Goal: Find specific page/section: Find specific page/section

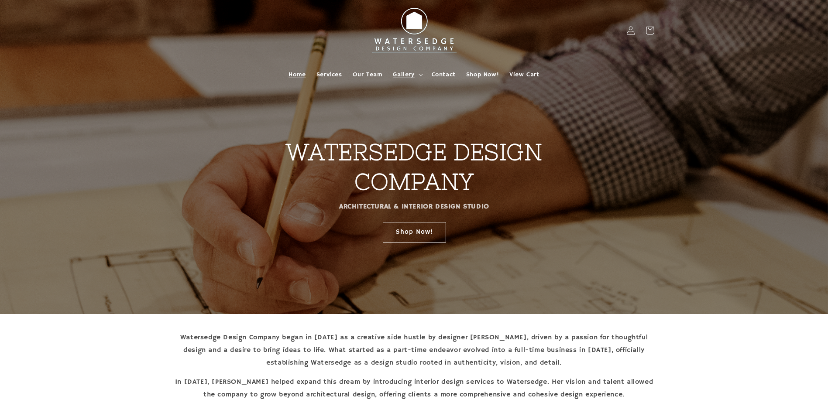
click at [398, 75] on span "Gallery" at bounding box center [403, 75] width 21 height 8
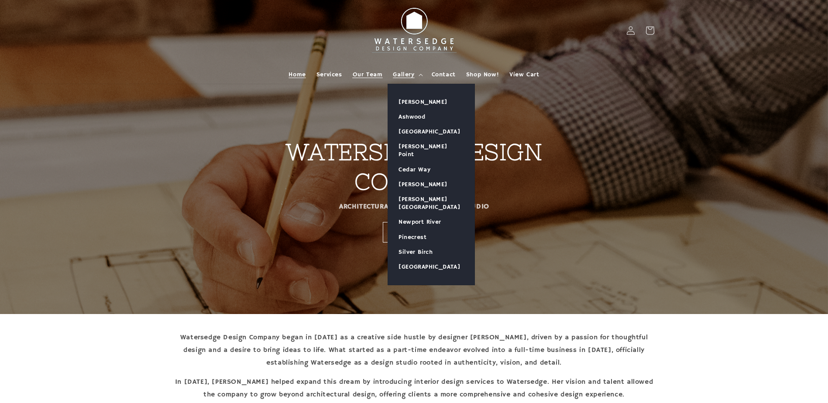
click at [357, 74] on span "Our Team" at bounding box center [368, 75] width 30 height 8
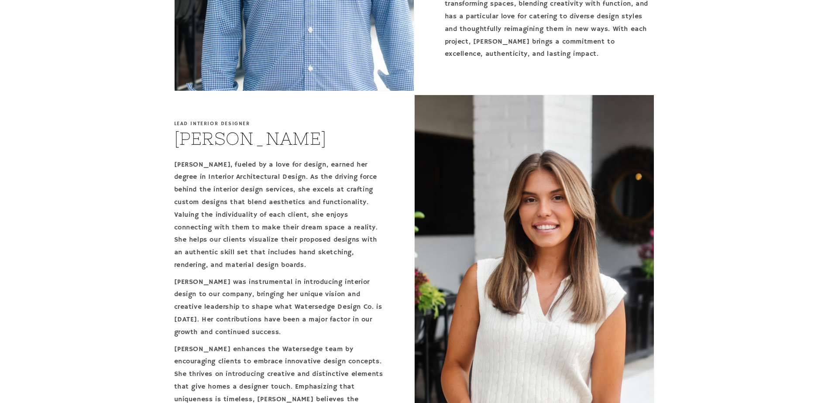
scroll to position [611, 0]
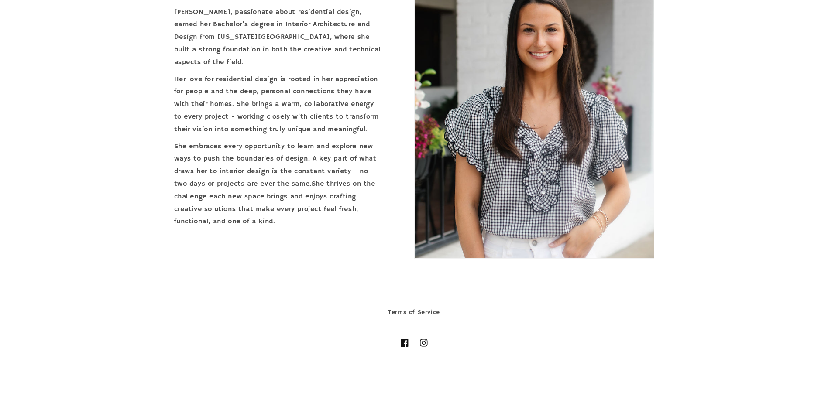
scroll to position [1546, 0]
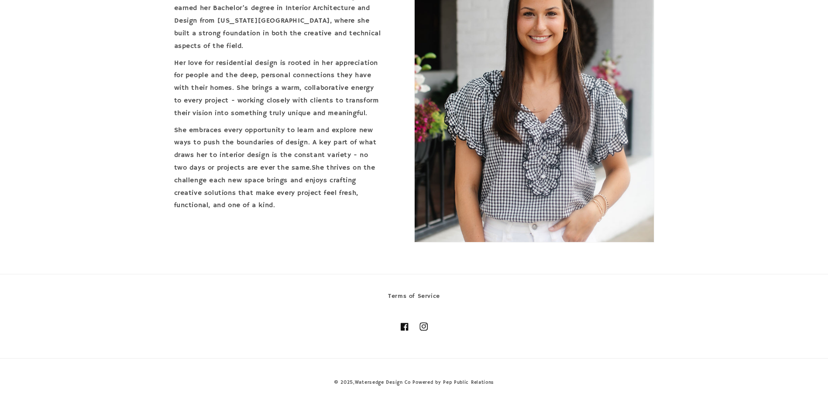
click at [425, 326] on icon at bounding box center [423, 326] width 5 height 5
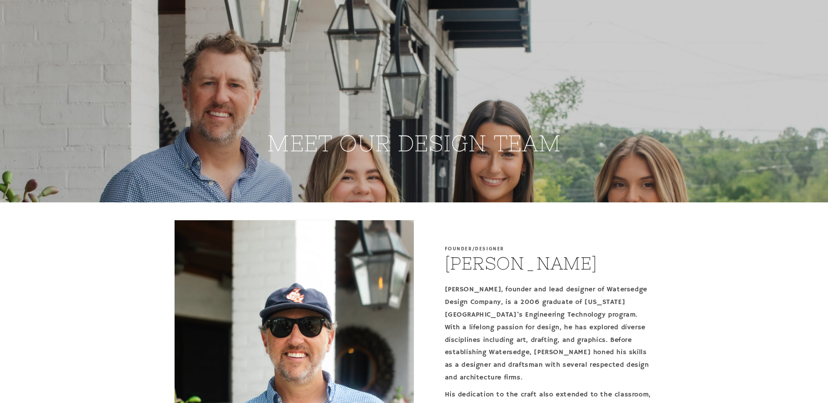
scroll to position [175, 0]
